Goal: Navigation & Orientation: Find specific page/section

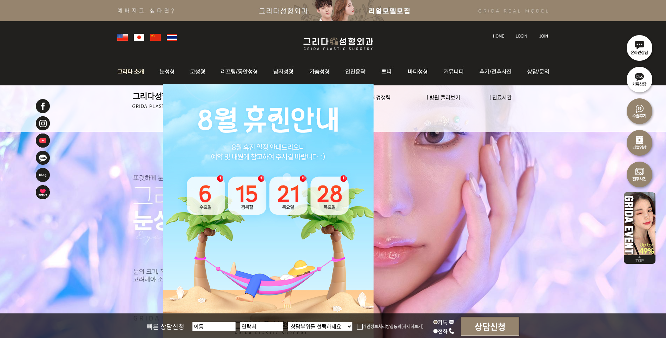
click at [130, 75] on img at bounding box center [133, 71] width 38 height 27
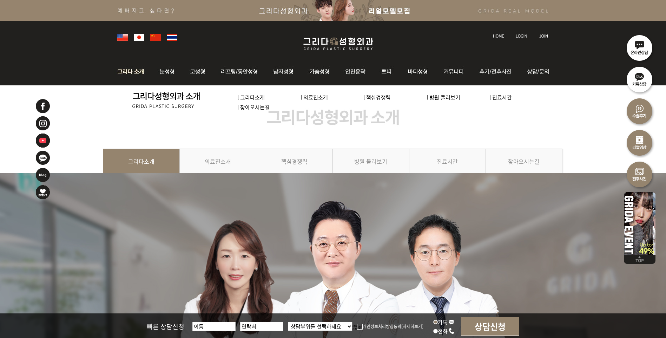
click at [264, 99] on link "l 그리다소개" at bounding box center [250, 96] width 27 height 7
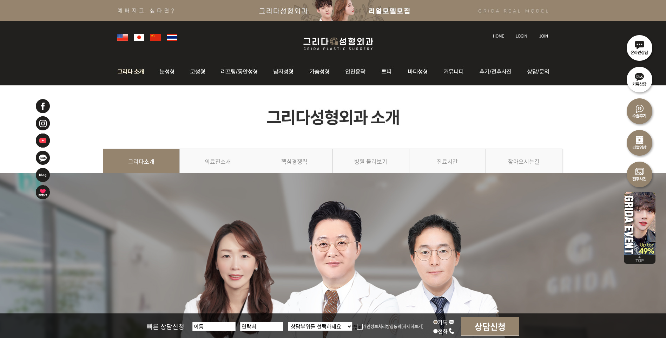
click at [124, 74] on img at bounding box center [133, 71] width 38 height 27
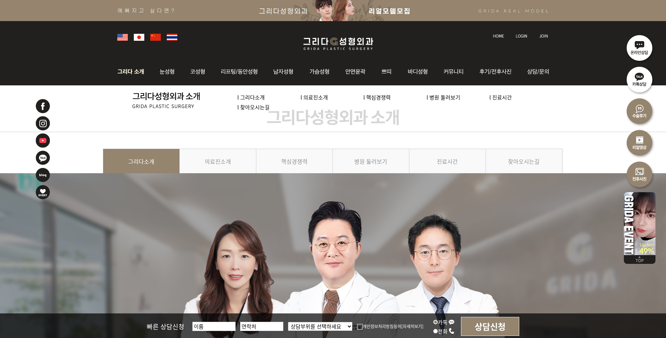
click at [309, 97] on link "l 의료진소개" at bounding box center [314, 96] width 27 height 7
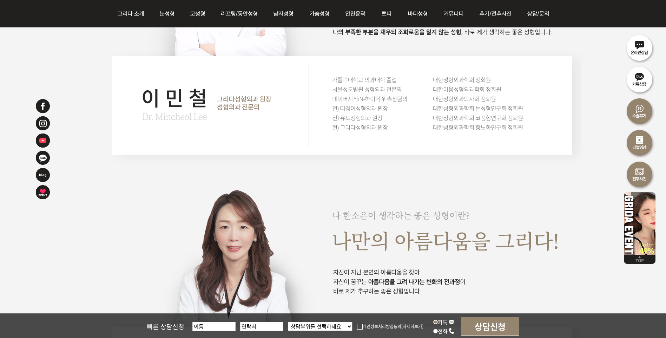
scroll to position [843, 0]
